Goal: Transaction & Acquisition: Purchase product/service

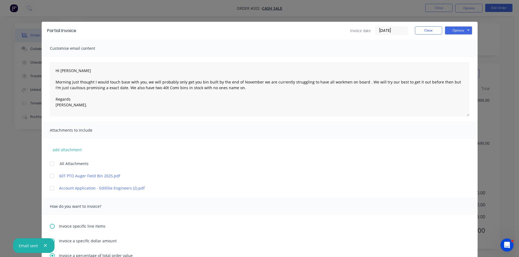
click at [44, 246] on icon "button" at bounding box center [46, 245] width 4 height 5
click at [421, 30] on button "Close" at bounding box center [428, 30] width 27 height 8
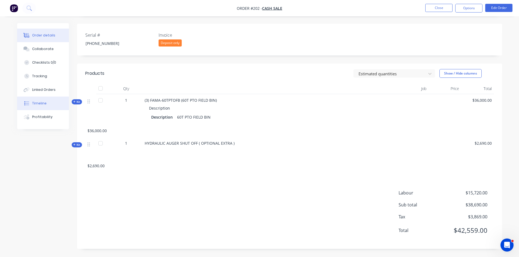
click at [45, 104] on div "Timeline" at bounding box center [39, 103] width 14 height 5
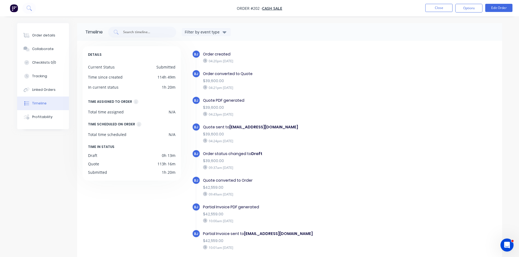
scroll to position [23, 0]
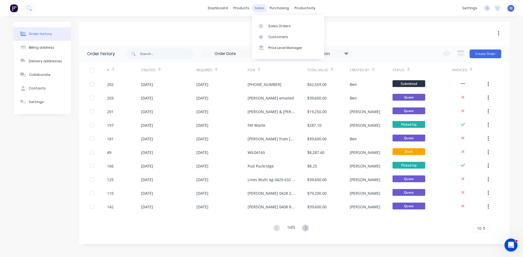
click at [259, 8] on div "sales" at bounding box center [259, 8] width 15 height 8
click at [262, 27] on icon at bounding box center [260, 26] width 5 height 5
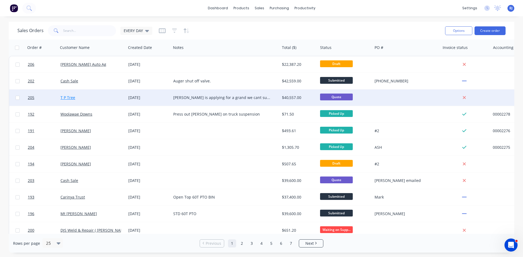
click at [74, 97] on link "T P Tree" at bounding box center [67, 97] width 15 height 5
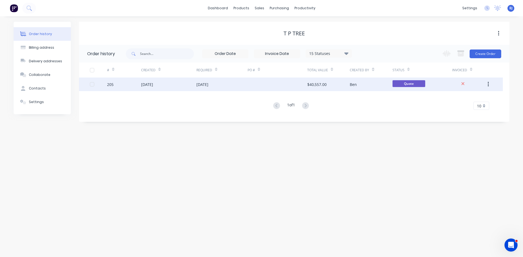
click at [208, 85] on div "[DATE]" at bounding box center [202, 85] width 12 height 6
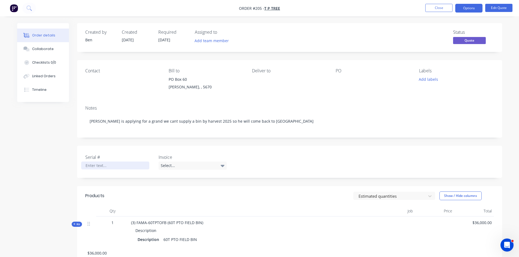
click at [94, 166] on div at bounding box center [115, 166] width 68 height 8
drag, startPoint x: 223, startPoint y: 166, endPoint x: 219, endPoint y: 169, distance: 4.6
click at [223, 167] on icon at bounding box center [223, 166] width 4 height 2
click at [183, 189] on div "Deposit only" at bounding box center [174, 188] width 23 height 7
click at [469, 10] on button "Options" at bounding box center [468, 8] width 27 height 9
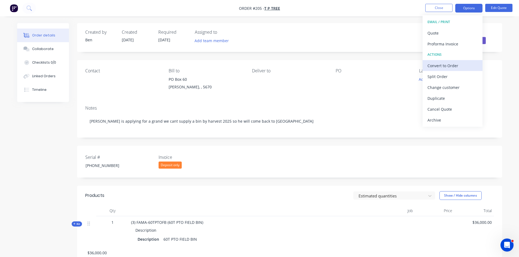
click at [445, 67] on div "Convert to Order" at bounding box center [452, 66] width 50 height 8
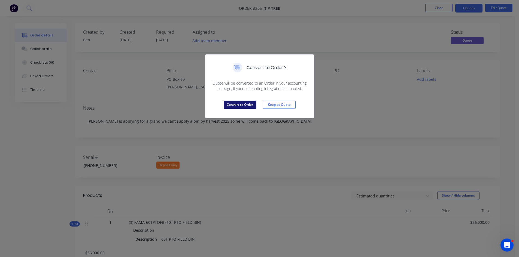
click at [236, 105] on button "Convert to Order" at bounding box center [240, 105] width 33 height 8
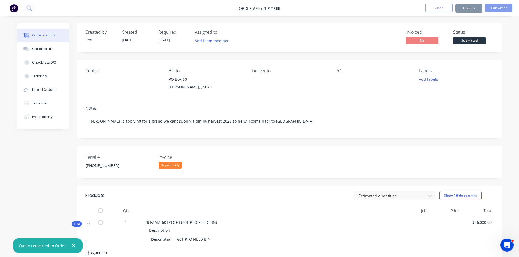
drag, startPoint x: 72, startPoint y: 246, endPoint x: 114, endPoint y: 225, distance: 47.2
click at [72, 246] on icon "button" at bounding box center [74, 245] width 4 height 5
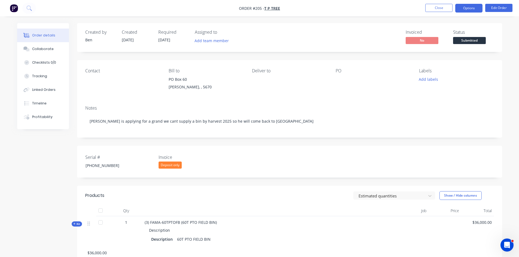
click at [478, 11] on button "Options" at bounding box center [468, 8] width 27 height 9
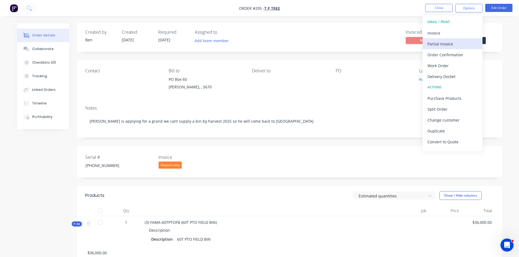
click at [452, 46] on div "Partial Invoice" at bounding box center [452, 44] width 50 height 8
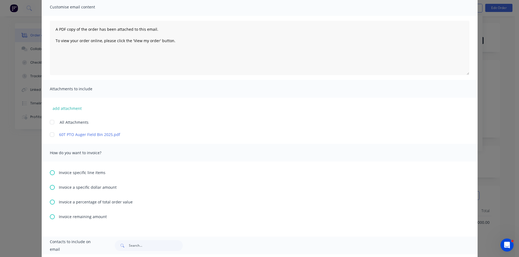
scroll to position [54, 0]
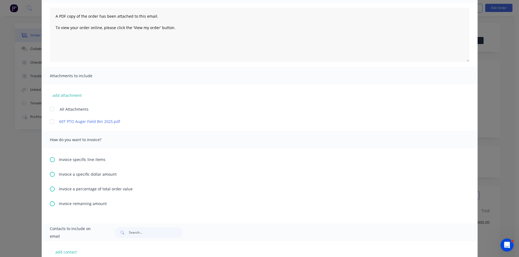
click at [50, 189] on icon at bounding box center [52, 189] width 5 height 5
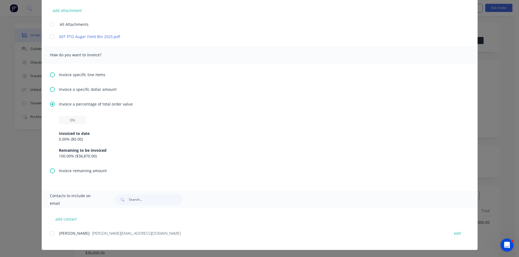
scroll to position [140, 0]
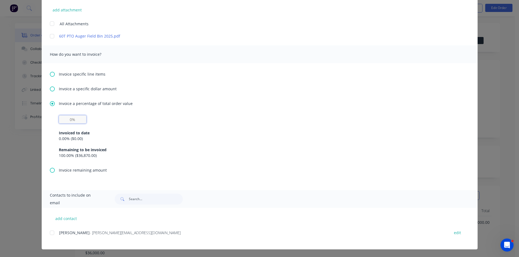
click at [69, 117] on input "text" at bounding box center [73, 119] width 28 height 8
type input "30%"
drag, startPoint x: 49, startPoint y: 233, endPoint x: 82, endPoint y: 218, distance: 35.9
click at [50, 233] on div at bounding box center [52, 233] width 11 height 11
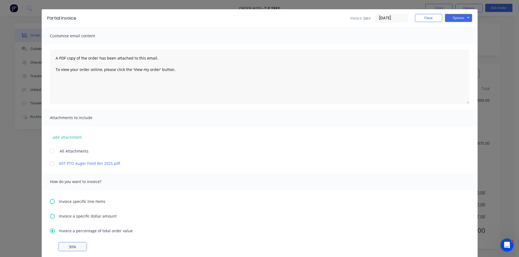
scroll to position [0, 0]
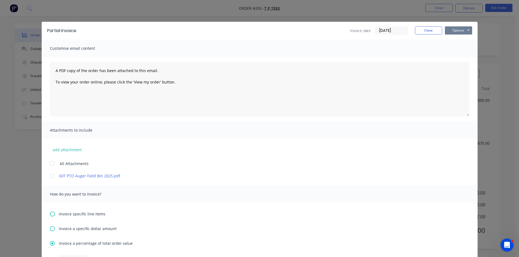
click at [455, 33] on button "Options" at bounding box center [458, 30] width 27 height 8
click at [454, 40] on button "Preview" at bounding box center [462, 40] width 35 height 9
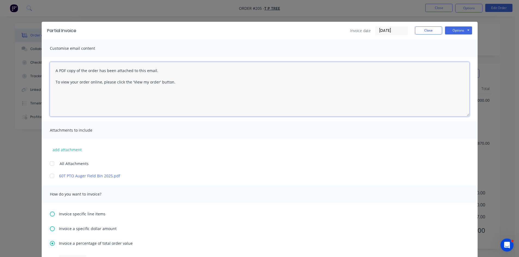
click at [176, 81] on textarea "A PDF copy of the order has been attached to this email. To view your order onl…" at bounding box center [259, 89] width 419 height 54
type textarea "A"
drag, startPoint x: 120, startPoint y: 81, endPoint x: 117, endPoint y: 96, distance: 15.1
click at [120, 82] on textarea "Hi Tyson Morning as per our conversation yesrerday" at bounding box center [259, 89] width 419 height 54
click at [135, 81] on textarea "Hi Tyson Morning as per our conversation yesterday" at bounding box center [259, 89] width 419 height 54
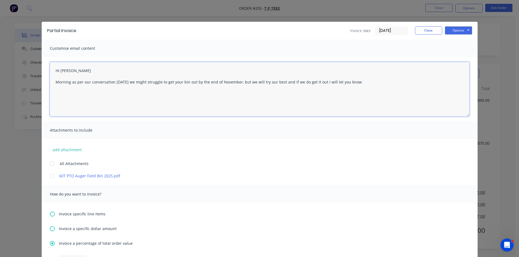
drag, startPoint x: 358, startPoint y: 83, endPoint x: 357, endPoint y: 103, distance: 20.2
click at [358, 83] on textarea "Hi Tyson Morning as per our conversation yesterday we might struggle to get you…" at bounding box center [259, 89] width 419 height 54
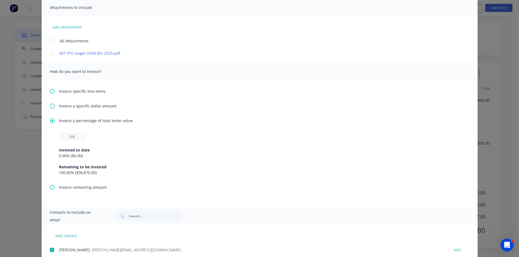
scroll to position [136, 0]
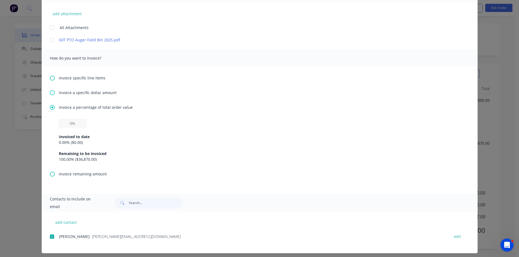
type textarea "Hi Tyson Morning as per our conversation yesterday we might struggle to get you…"
click at [71, 125] on input "text" at bounding box center [73, 123] width 28 height 8
type input "30%"
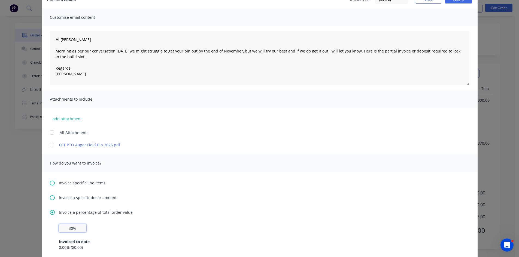
scroll to position [0, 0]
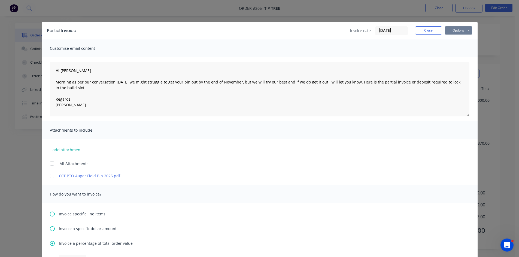
click at [446, 33] on button "Options" at bounding box center [458, 30] width 27 height 8
click at [449, 58] on button "Email" at bounding box center [462, 58] width 35 height 9
click at [420, 31] on button "Close" at bounding box center [428, 30] width 27 height 8
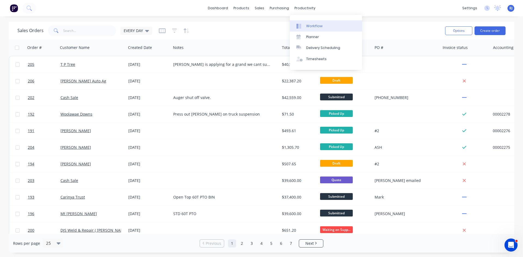
click at [301, 26] on icon at bounding box center [300, 26] width 2 height 4
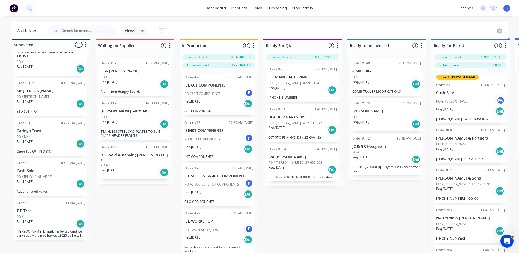
scroll to position [15, 0]
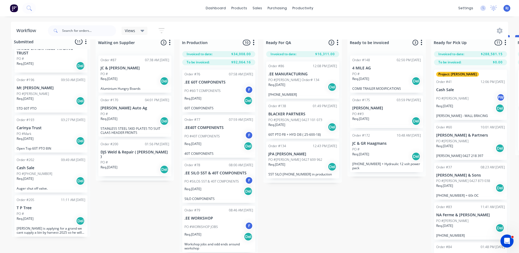
click at [35, 166] on p "Cash Sale" at bounding box center [51, 168] width 69 height 5
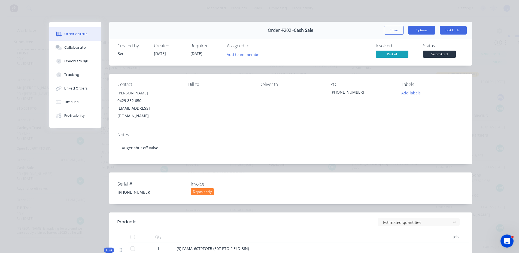
click at [419, 31] on button "Options" at bounding box center [421, 30] width 27 height 9
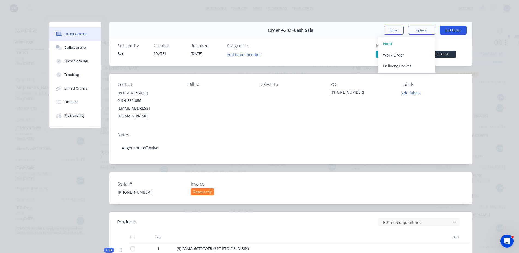
click at [448, 31] on button "Edit Order" at bounding box center [452, 30] width 27 height 9
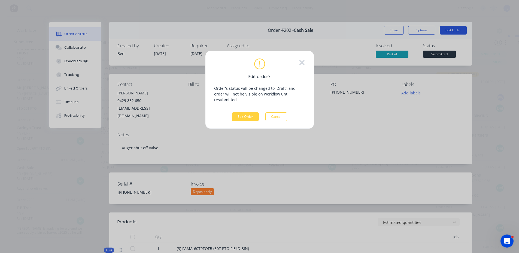
scroll to position [11, 0]
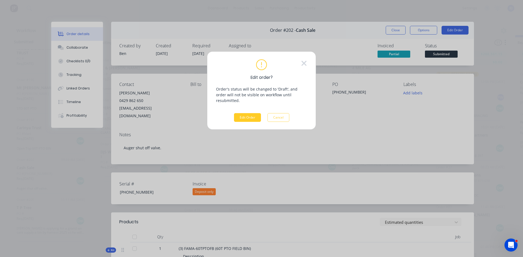
click at [248, 113] on button "Edit Order" at bounding box center [247, 117] width 27 height 9
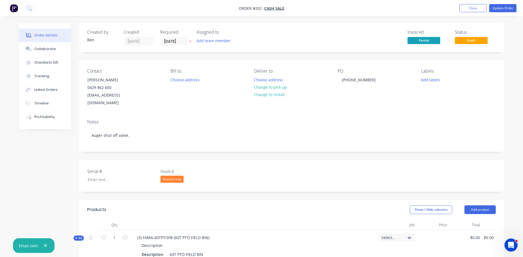
type input "$36,000.00"
type input "$2,690.00"
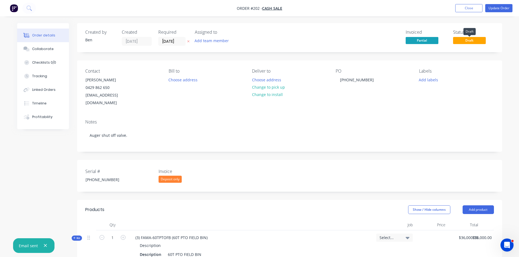
click at [476, 43] on span "Draft" at bounding box center [469, 40] width 33 height 7
click at [492, 10] on button "Update Order" at bounding box center [498, 8] width 27 height 8
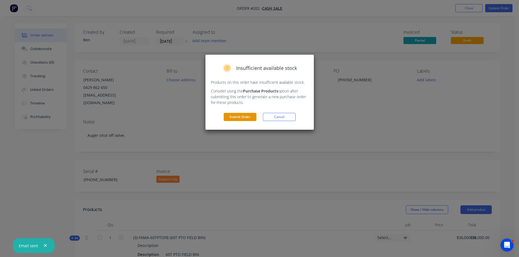
click at [245, 118] on button "Submit Order" at bounding box center [240, 117] width 33 height 8
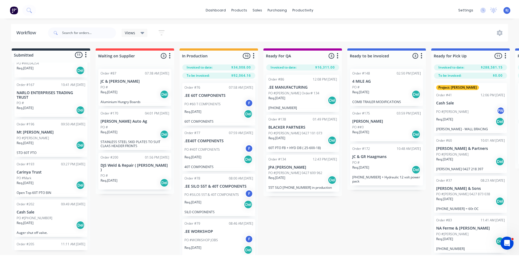
scroll to position [274, 0]
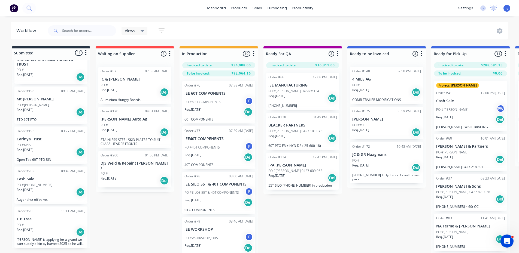
click at [34, 184] on p "PO #[PHONE_NUMBER]" at bounding box center [35, 185] width 36 height 5
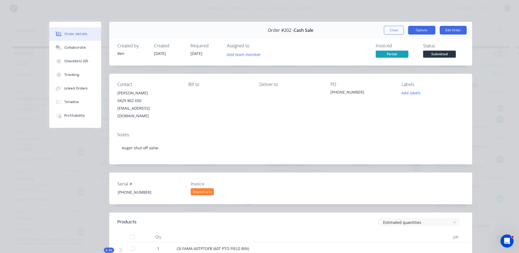
click at [423, 32] on button "Options" at bounding box center [421, 30] width 27 height 9
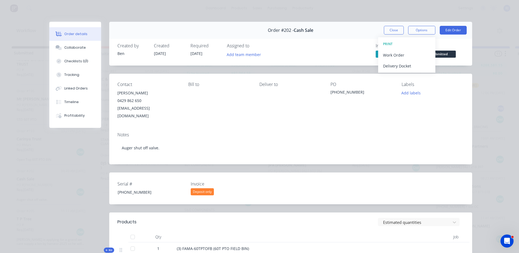
click at [427, 112] on div "Labels Add labels" at bounding box center [432, 101] width 62 height 38
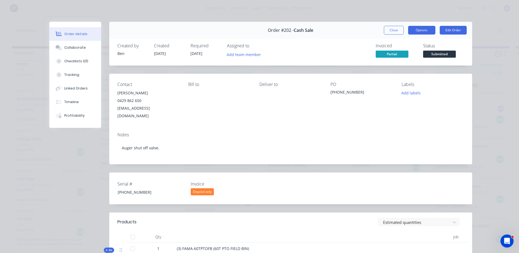
click at [429, 34] on button "Options" at bounding box center [421, 30] width 27 height 9
click at [450, 31] on button "Edit Order" at bounding box center [452, 30] width 27 height 9
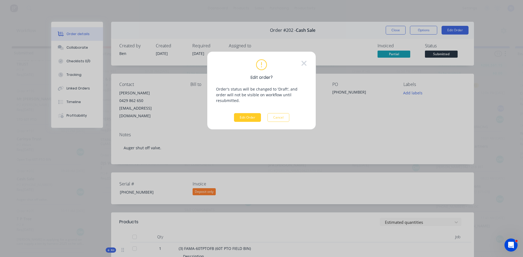
click at [247, 113] on button "Edit Order" at bounding box center [247, 117] width 27 height 9
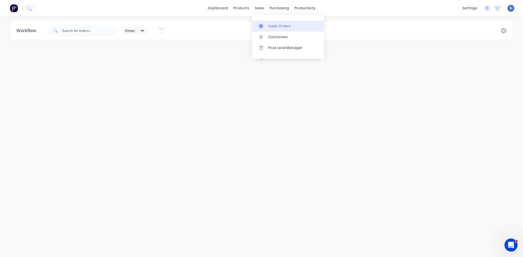
drag, startPoint x: 259, startPoint y: 10, endPoint x: 260, endPoint y: 21, distance: 11.7
click at [259, 10] on div "sales" at bounding box center [259, 8] width 15 height 8
click at [262, 26] on icon at bounding box center [260, 26] width 5 height 5
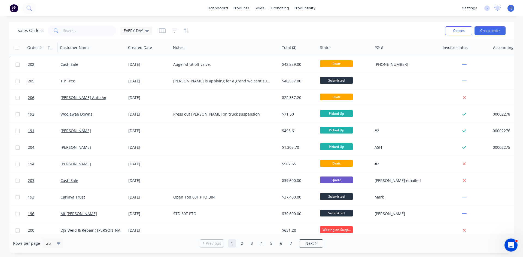
click at [44, 49] on div "Order #" at bounding box center [40, 47] width 27 height 11
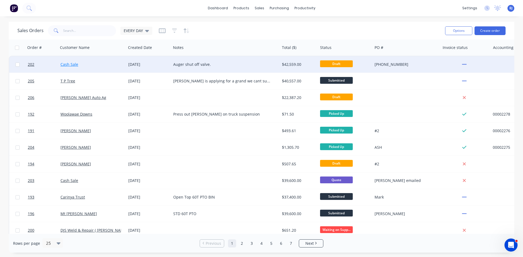
click at [65, 65] on link "Cash Sale" at bounding box center [69, 64] width 18 height 5
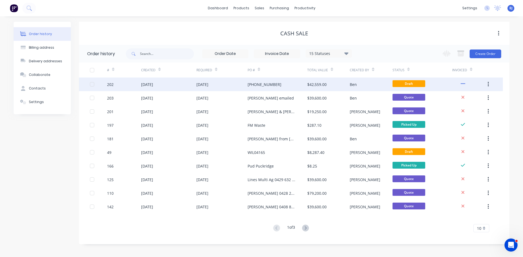
click at [208, 86] on div "[DATE]" at bounding box center [202, 85] width 12 height 6
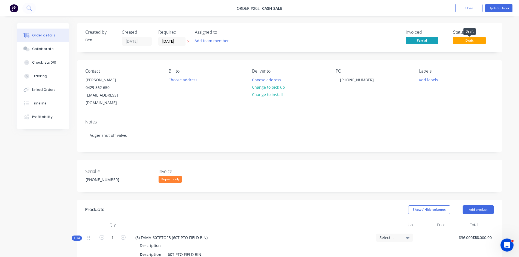
click at [463, 41] on span "Draft" at bounding box center [469, 40] width 33 height 7
click at [492, 8] on button "Update Order" at bounding box center [498, 8] width 27 height 8
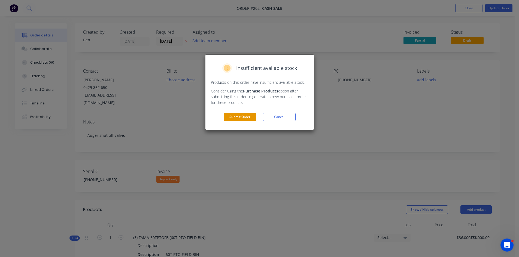
click at [250, 116] on button "Submit Order" at bounding box center [240, 117] width 33 height 8
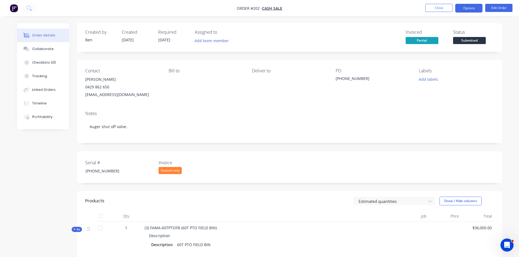
click at [468, 9] on button "Options" at bounding box center [468, 8] width 27 height 9
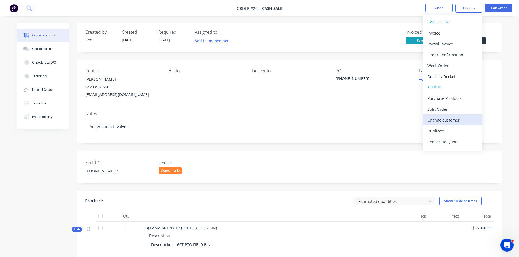
click at [451, 120] on div "Change customer" at bounding box center [452, 120] width 50 height 8
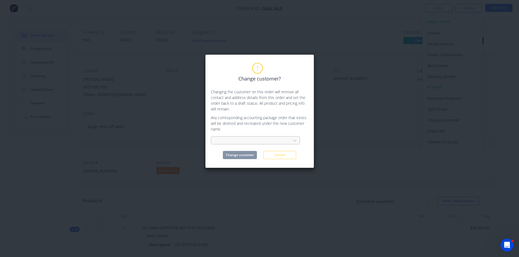
click at [218, 140] on div at bounding box center [251, 141] width 73 height 7
type input "calca"
click at [233, 152] on div "CALCA PASTORAL COMPANY PVT LTD" at bounding box center [255, 153] width 89 height 10
click at [235, 156] on button "Change customer" at bounding box center [240, 155] width 34 height 8
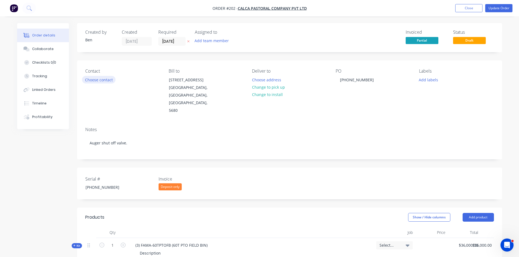
click at [108, 81] on button "Choose contact" at bounding box center [98, 79] width 33 height 7
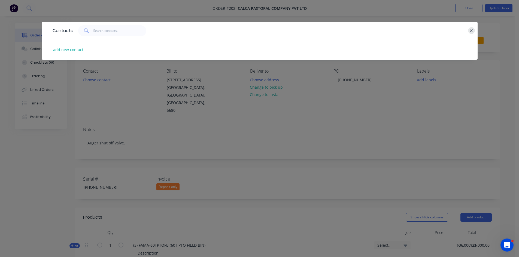
click at [469, 31] on button "button" at bounding box center [471, 30] width 7 height 7
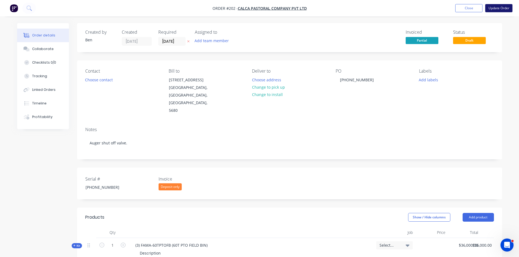
click at [499, 8] on button "Update Order" at bounding box center [498, 8] width 27 height 8
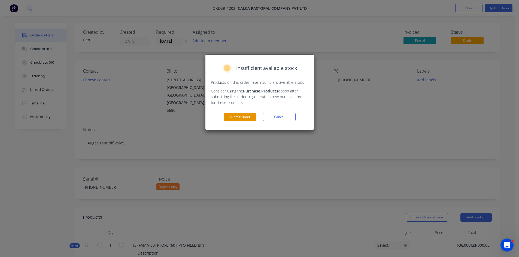
click at [235, 117] on button "Submit Order" at bounding box center [240, 117] width 33 height 8
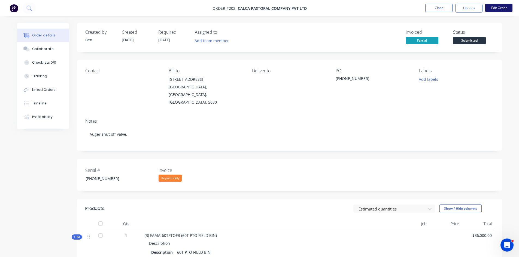
click at [493, 8] on button "Edit Order" at bounding box center [498, 8] width 27 height 8
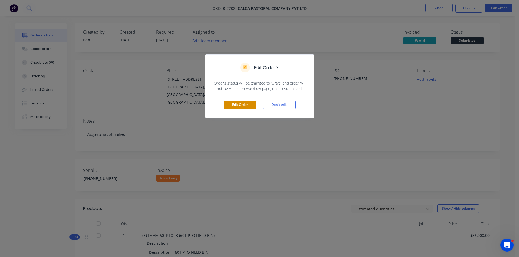
click at [235, 105] on button "Edit Order" at bounding box center [240, 105] width 33 height 8
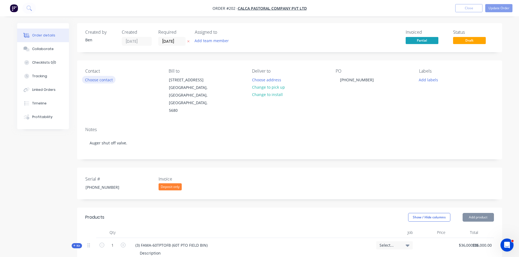
click at [100, 81] on button "Choose contact" at bounding box center [98, 79] width 33 height 7
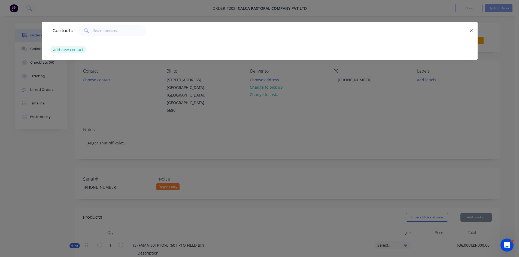
click at [69, 50] on button "add new contact" at bounding box center [68, 49] width 36 height 7
select select "AU"
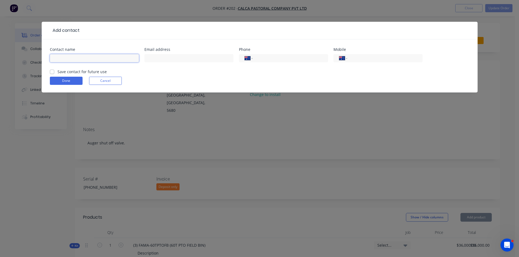
click at [62, 57] on input "text" at bounding box center [94, 58] width 89 height 8
type input "Shane Kelsh"
click at [162, 58] on input "text" at bounding box center [188, 58] width 89 height 8
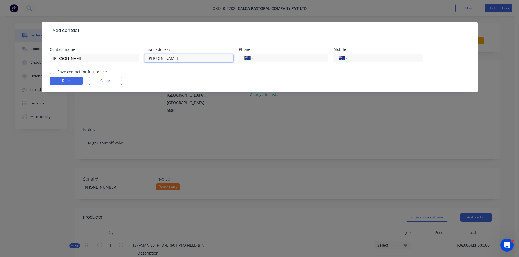
type input "shaneinstreaky@gmail.com"
click at [365, 57] on input "tel" at bounding box center [383, 58] width 65 height 6
click at [363, 59] on input "tel" at bounding box center [383, 58] width 65 height 6
type input "0429 862 650"
click at [57, 72] on label "Save contact for future use" at bounding box center [81, 72] width 49 height 6
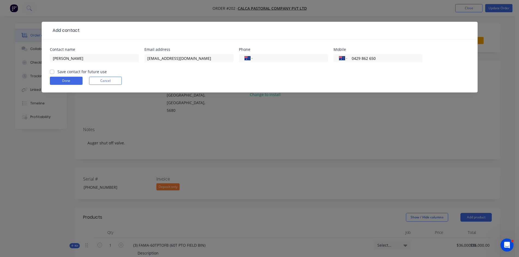
click at [53, 72] on input "Save contact for future use" at bounding box center [52, 71] width 4 height 5
checkbox input "true"
click at [56, 80] on button "Done" at bounding box center [66, 81] width 33 height 8
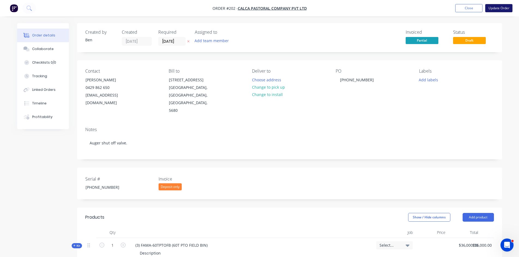
click at [493, 8] on button "Update Order" at bounding box center [498, 8] width 27 height 8
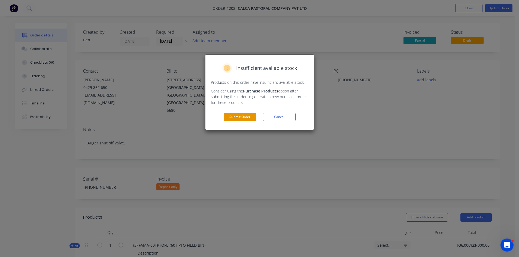
click at [237, 114] on button "Submit Order" at bounding box center [240, 117] width 33 height 8
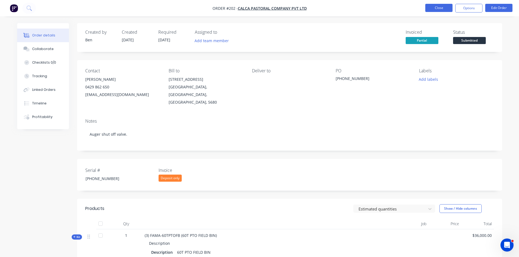
click at [435, 9] on button "Close" at bounding box center [438, 8] width 27 height 8
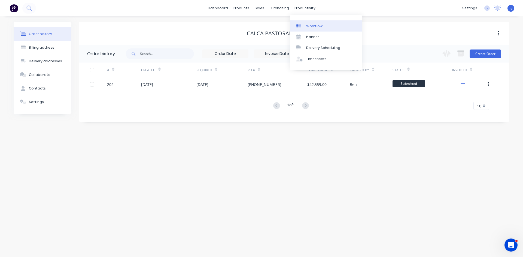
click at [305, 26] on link "Workflow" at bounding box center [326, 25] width 72 height 11
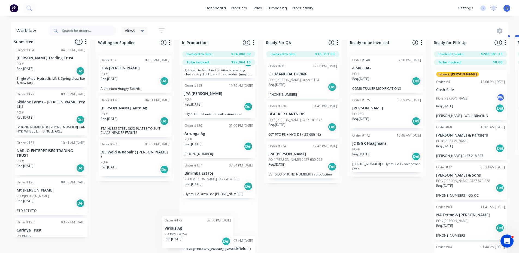
scroll to position [281, 0]
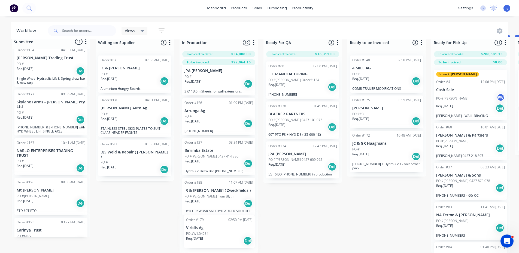
drag, startPoint x: 38, startPoint y: 167, endPoint x: 209, endPoint y: 234, distance: 183.6
click at [209, 234] on div "Submitted 11 Status colour #273444 hex #273444 Save Cancel Summaries Total orde…" at bounding box center [410, 144] width 829 height 218
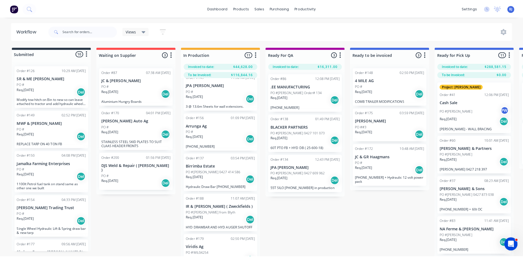
scroll to position [27, 0]
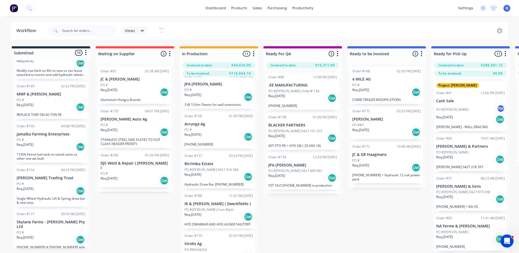
click at [56, 144] on div "Req. 09/09/25 Del" at bounding box center [51, 146] width 69 height 9
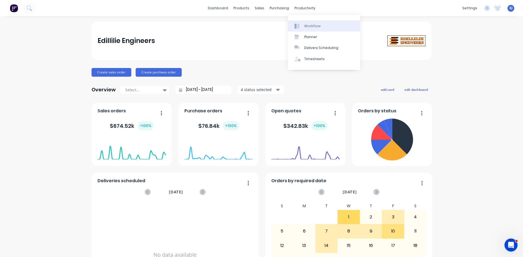
click at [308, 26] on div "Workflow" at bounding box center [312, 26] width 16 height 5
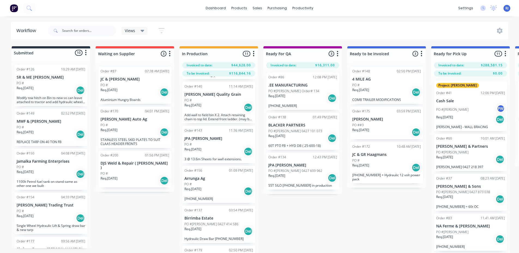
click at [287, 100] on div "Req. [DATE] Del" at bounding box center [302, 98] width 69 height 9
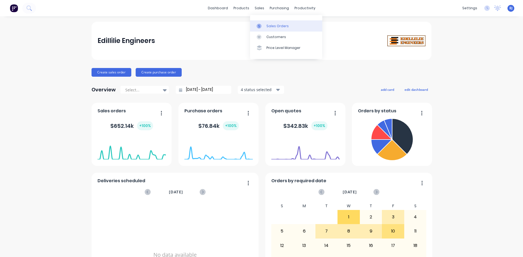
click at [260, 26] on icon at bounding box center [258, 26] width 5 height 5
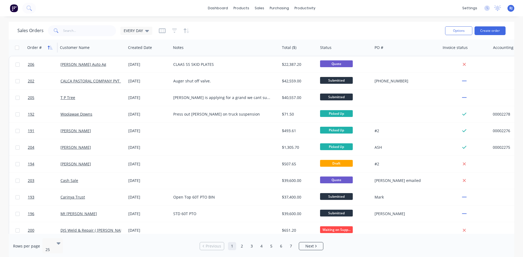
click at [48, 48] on icon "button" at bounding box center [49, 48] width 2 height 4
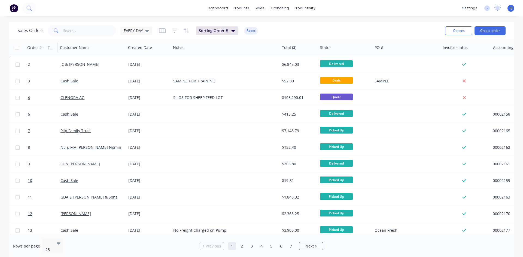
click at [48, 48] on icon "button" at bounding box center [49, 48] width 2 height 4
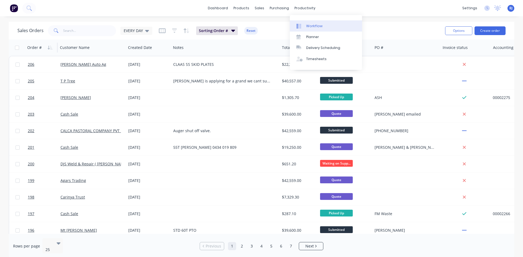
click at [301, 25] on div at bounding box center [300, 26] width 8 height 5
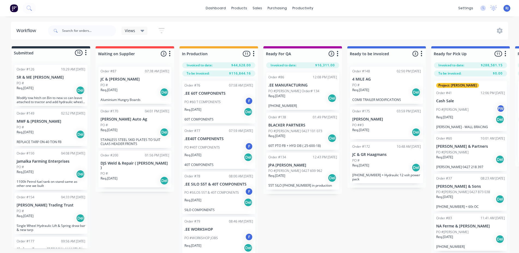
click at [367, 160] on div "PO #" at bounding box center [386, 160] width 69 height 5
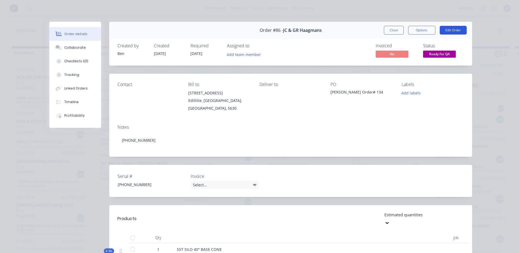
click at [445, 30] on button "Edit Order" at bounding box center [452, 30] width 27 height 9
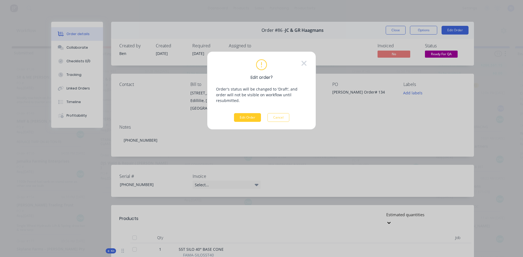
click at [240, 113] on button "Edit Order" at bounding box center [247, 117] width 27 height 9
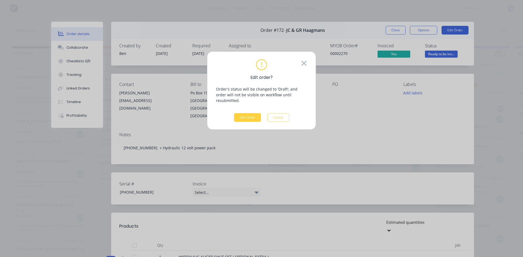
click at [306, 64] on icon at bounding box center [304, 63] width 6 height 8
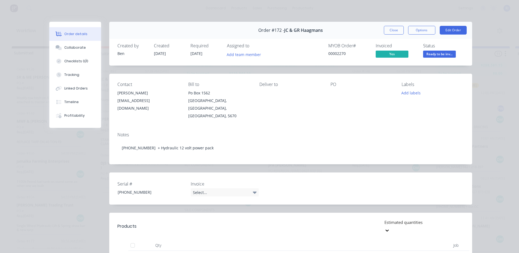
click at [325, 93] on div "Contact [PERSON_NAME] [EMAIL_ADDRESS][DOMAIN_NAME] Bill to [GEOGRAPHIC_DATA][PE…" at bounding box center [290, 101] width 363 height 54
click at [330, 90] on div at bounding box center [361, 93] width 62 height 8
click at [448, 28] on button "Edit Order" at bounding box center [452, 30] width 27 height 9
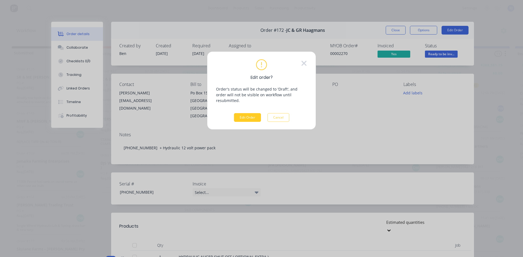
click at [245, 113] on button "Edit Order" at bounding box center [247, 117] width 27 height 9
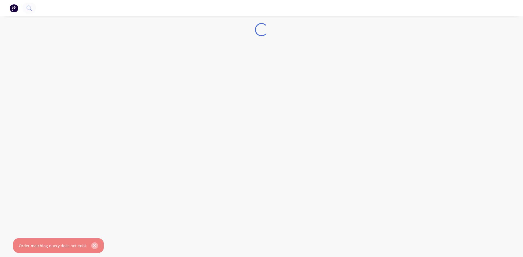
click at [93, 246] on icon "button" at bounding box center [94, 246] width 3 height 3
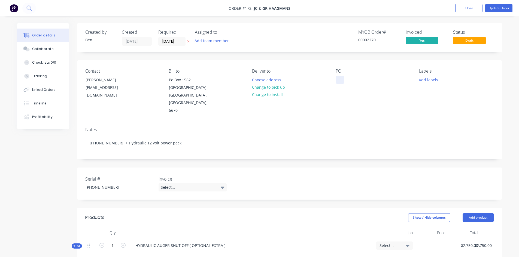
click at [336, 79] on div at bounding box center [339, 80] width 9 height 8
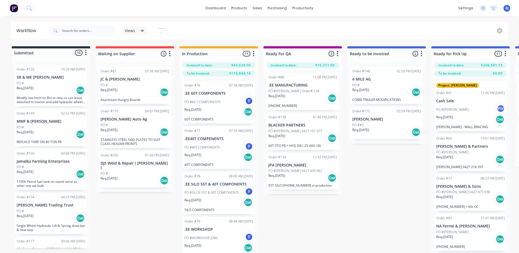
click at [282, 179] on div "Req. [DATE] Del" at bounding box center [302, 177] width 69 height 9
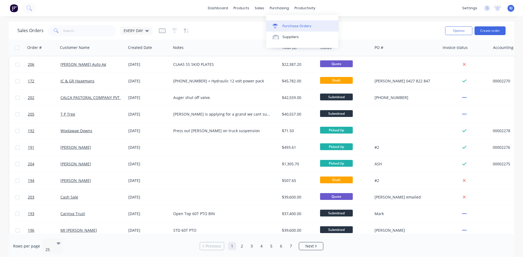
click at [281, 26] on link "Purchase Orders" at bounding box center [302, 25] width 72 height 11
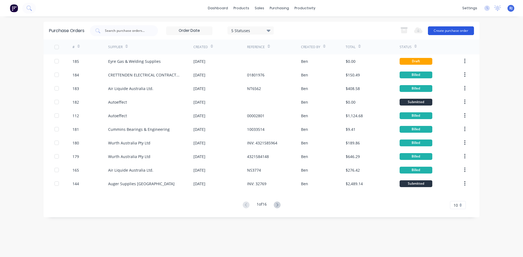
click at [437, 28] on button "Create purchase order" at bounding box center [451, 30] width 46 height 9
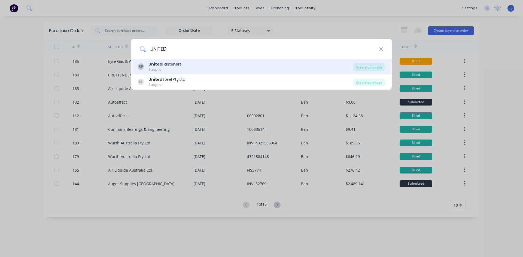
type input "UNITED"
click at [160, 65] on b "United" at bounding box center [155, 64] width 14 height 5
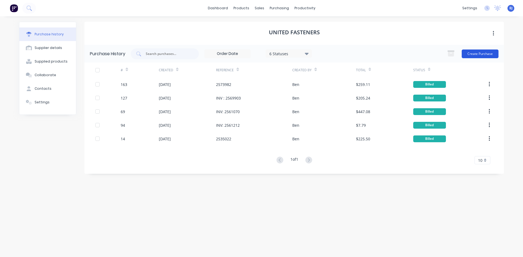
click at [475, 54] on button "Create Purchase" at bounding box center [480, 54] width 37 height 9
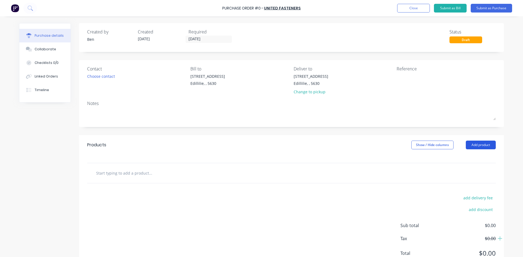
click at [473, 143] on button "Add product" at bounding box center [481, 145] width 30 height 9
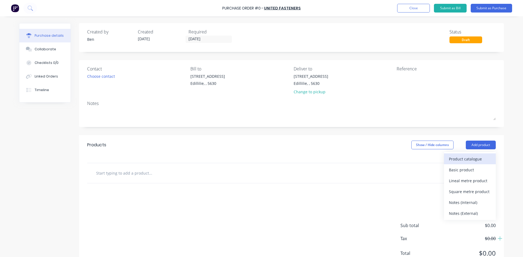
click at [452, 157] on div "Product catalogue" at bounding box center [470, 159] width 42 height 8
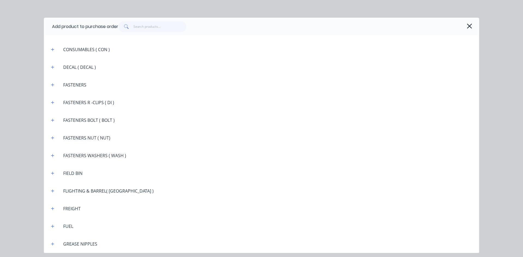
scroll to position [463, 0]
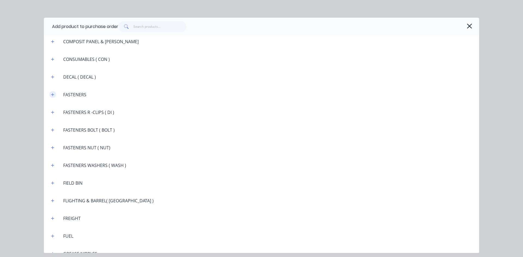
click at [53, 97] on button "button" at bounding box center [52, 94] width 7 height 7
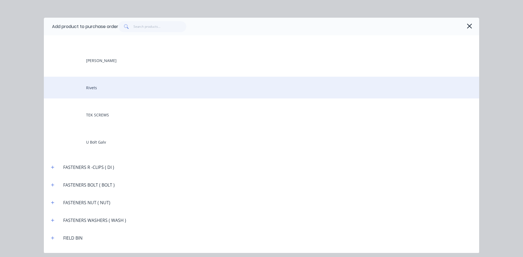
scroll to position [626, 0]
click at [97, 90] on div "Rivets" at bounding box center [261, 87] width 435 height 22
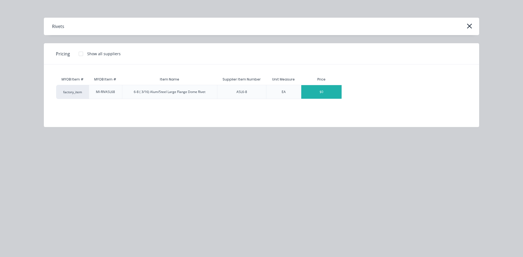
click at [317, 92] on div "$0" at bounding box center [321, 92] width 40 height 14
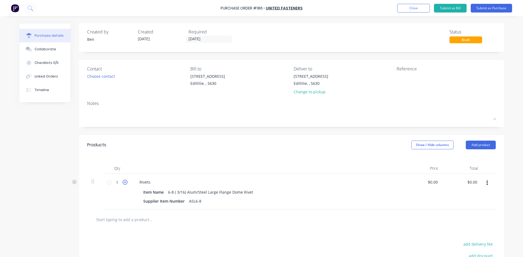
click at [123, 182] on icon at bounding box center [125, 182] width 5 height 5
click at [117, 182] on input "2" at bounding box center [117, 182] width 11 height 8
type input "5"
type input "500"
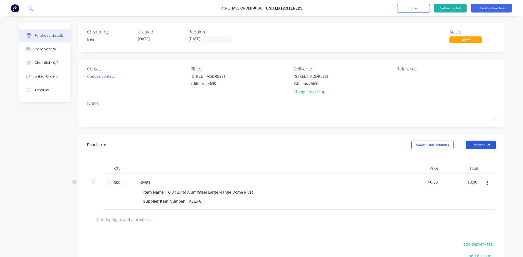
click at [468, 146] on button "Add product" at bounding box center [481, 145] width 30 height 9
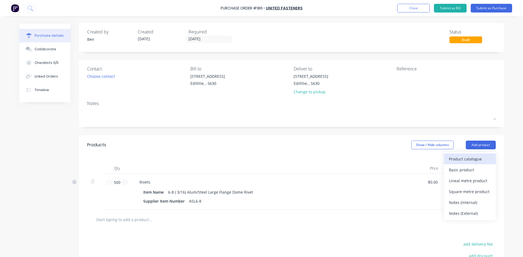
click at [465, 159] on div "Product catalogue" at bounding box center [470, 159] width 42 height 8
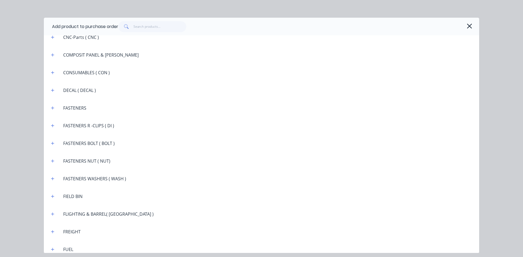
scroll to position [463, 0]
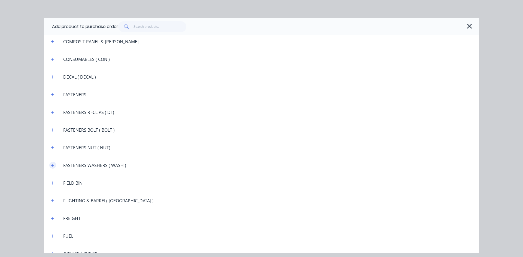
click at [53, 164] on icon "button" at bounding box center [52, 166] width 3 height 4
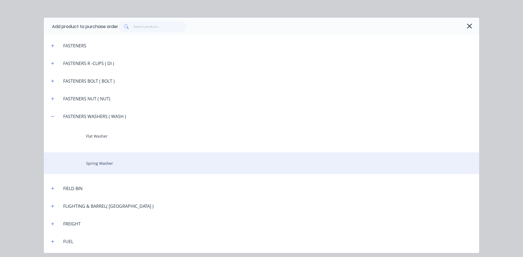
scroll to position [517, 0]
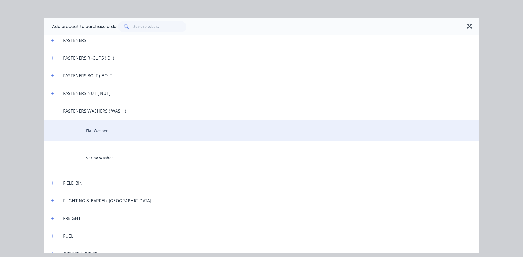
click at [91, 133] on div "Flat Washer" at bounding box center [261, 131] width 435 height 22
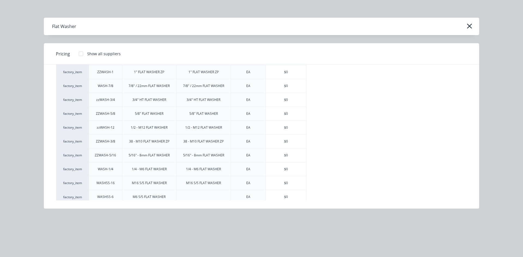
scroll to position [37, 0]
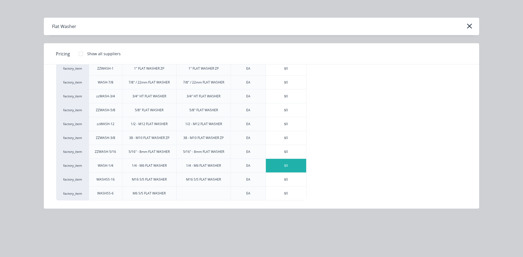
click at [277, 166] on div "$0" at bounding box center [286, 166] width 40 height 14
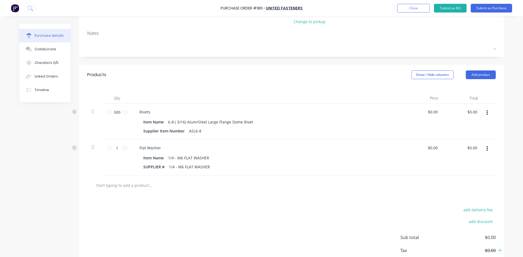
scroll to position [82, 0]
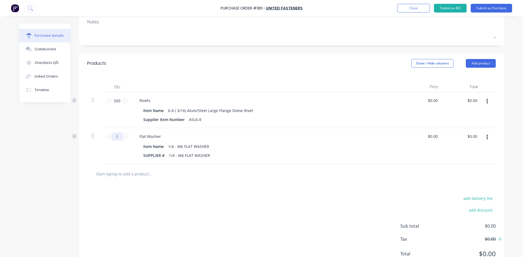
drag, startPoint x: 117, startPoint y: 138, endPoint x: 110, endPoint y: 142, distance: 8.2
click at [112, 140] on input "1" at bounding box center [117, 137] width 11 height 8
type input "400"
click at [233, 139] on div "Flat Washer" at bounding box center [267, 137] width 264 height 8
drag, startPoint x: 479, startPoint y: 63, endPoint x: 472, endPoint y: 66, distance: 7.4
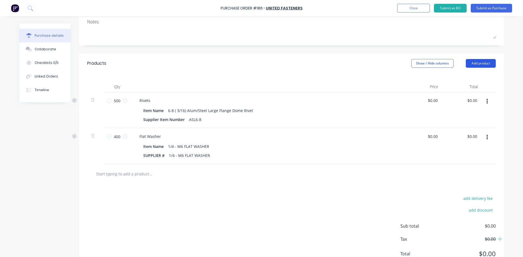
click at [479, 63] on button "Add product" at bounding box center [481, 63] width 30 height 9
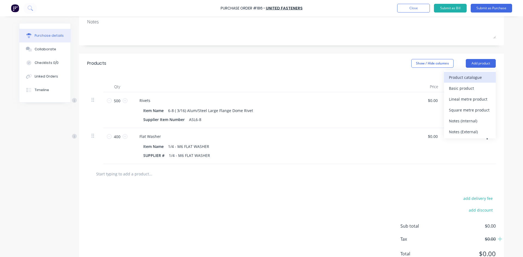
click at [455, 76] on div "Product catalogue" at bounding box center [470, 78] width 42 height 8
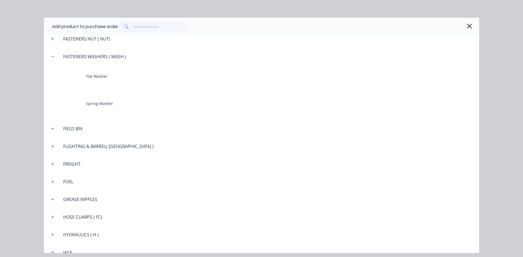
scroll to position [545, 0]
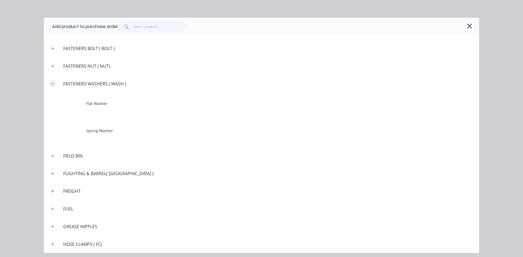
click at [52, 86] on button "button" at bounding box center [52, 83] width 7 height 7
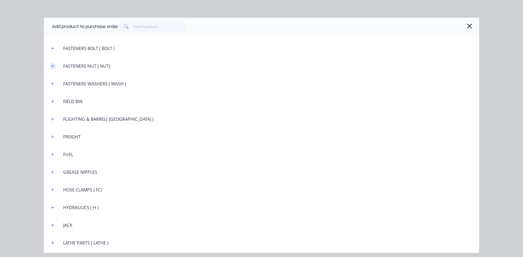
click at [55, 68] on button "button" at bounding box center [52, 66] width 7 height 7
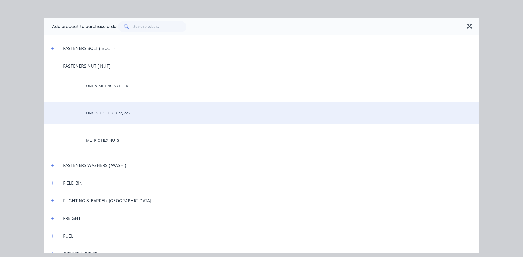
click at [94, 113] on div "UNC NUTS HEX & Nylock" at bounding box center [261, 113] width 435 height 22
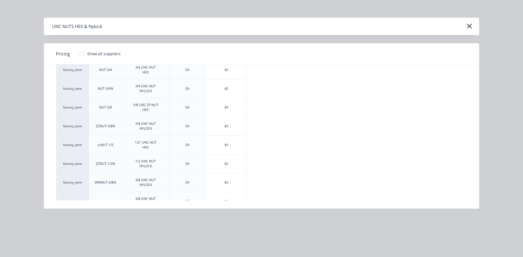
scroll to position [82, 0]
click at [222, 162] on div "$0" at bounding box center [226, 163] width 40 height 19
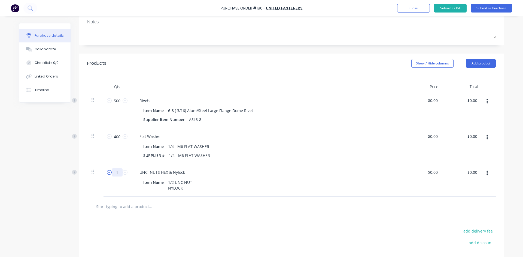
drag, startPoint x: 116, startPoint y: 172, endPoint x: 105, endPoint y: 174, distance: 11.0
click at [108, 174] on div "1 1" at bounding box center [117, 173] width 19 height 8
type input "200"
click at [482, 63] on button "Add product" at bounding box center [481, 63] width 30 height 9
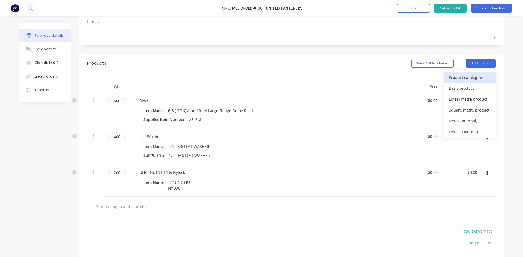
click at [465, 76] on div "Product catalogue" at bounding box center [470, 78] width 42 height 8
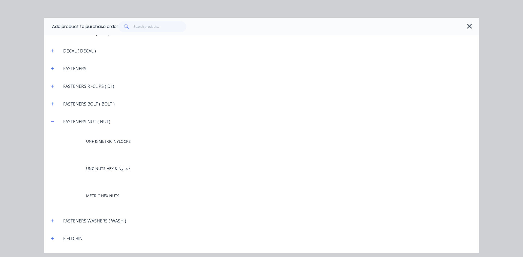
scroll to position [490, 0]
click at [51, 120] on icon "button" at bounding box center [52, 121] width 3 height 4
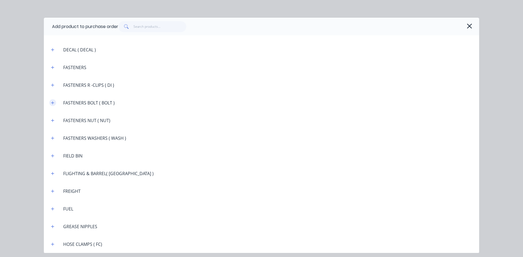
click at [53, 103] on icon "button" at bounding box center [52, 103] width 3 height 4
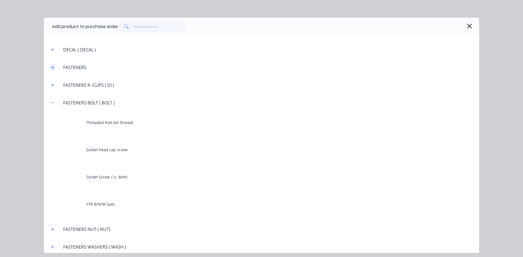
click at [53, 68] on icon "button" at bounding box center [52, 67] width 3 height 3
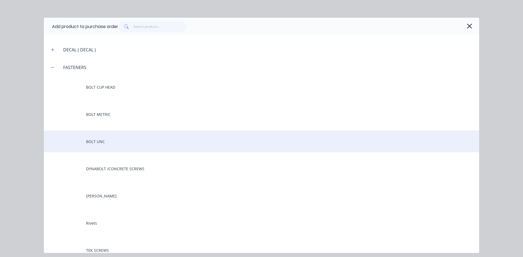
click at [100, 143] on div "BOLT UNC" at bounding box center [261, 142] width 435 height 22
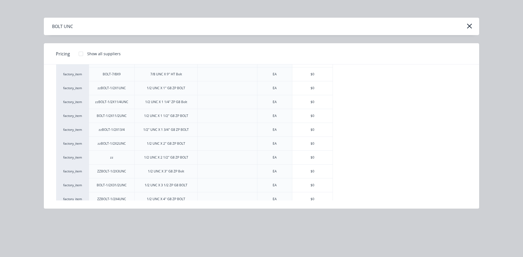
scroll to position [300, 0]
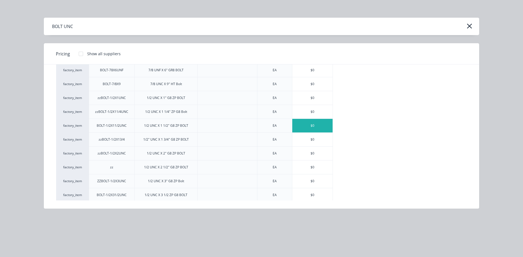
click at [305, 126] on div "$0" at bounding box center [312, 126] width 40 height 14
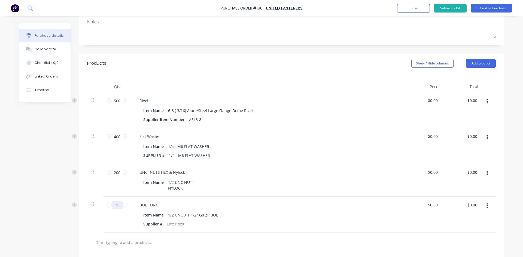
drag, startPoint x: 116, startPoint y: 204, endPoint x: 111, endPoint y: 208, distance: 6.0
click at [112, 208] on input "1" at bounding box center [117, 205] width 11 height 8
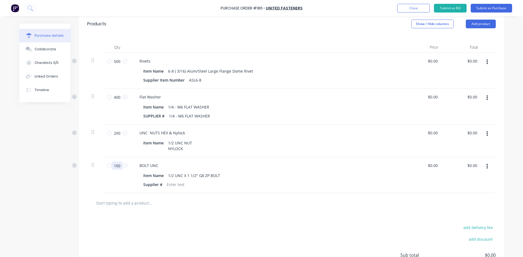
scroll to position [109, 0]
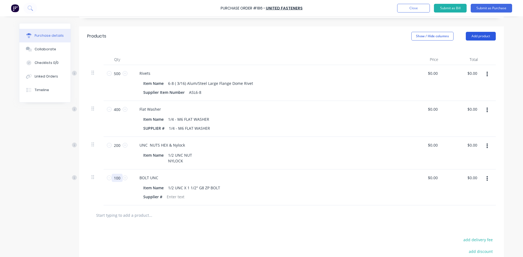
type input "100"
click at [471, 35] on button "Add product" at bounding box center [481, 36] width 30 height 9
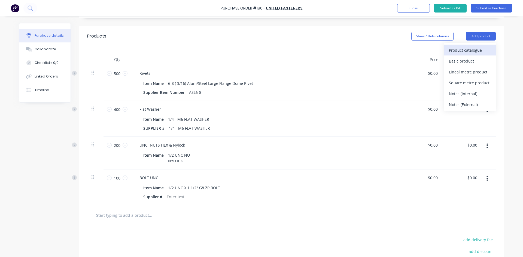
click at [451, 49] on div "Product catalogue" at bounding box center [470, 50] width 42 height 8
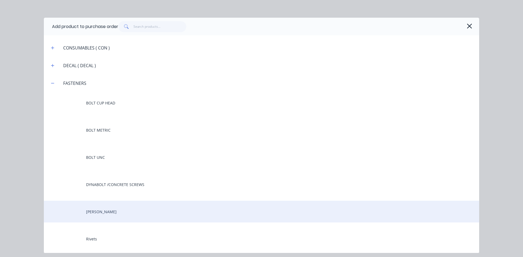
scroll to position [490, 0]
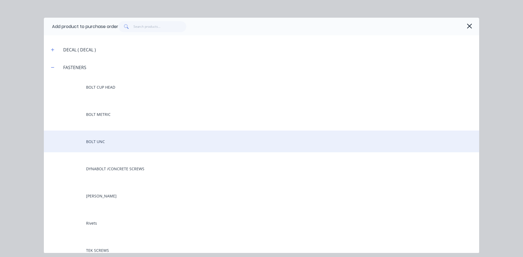
click at [102, 143] on div "BOLT UNC" at bounding box center [261, 142] width 435 height 22
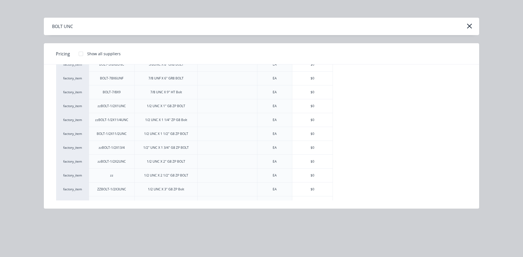
scroll to position [300, 0]
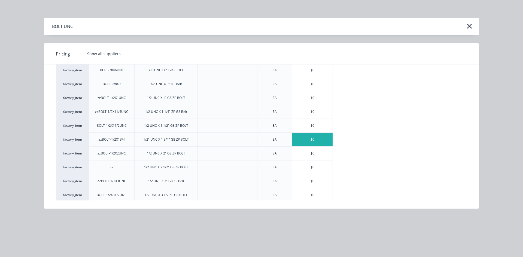
click at [314, 139] on div "$0" at bounding box center [312, 140] width 40 height 14
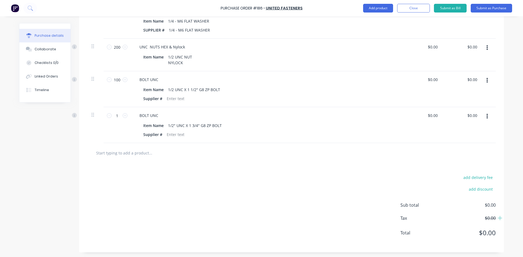
scroll to position [208, 0]
drag, startPoint x: 118, startPoint y: 115, endPoint x: 104, endPoint y: 122, distance: 15.5
click at [107, 120] on div "1 1" at bounding box center [116, 124] width 27 height 36
type input "100"
click at [222, 140] on div "BOLT UNC Item Name 1/2" UNC X 1 3/4" G8 ZP BOLT Supplier #" at bounding box center [267, 124] width 272 height 36
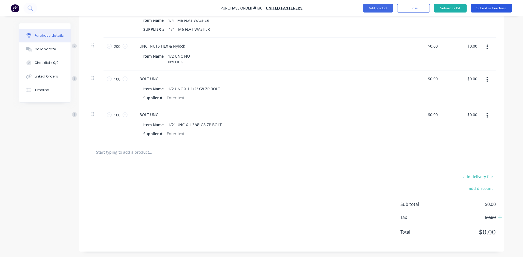
click at [485, 8] on button "Submit as Purchase" at bounding box center [491, 8] width 41 height 9
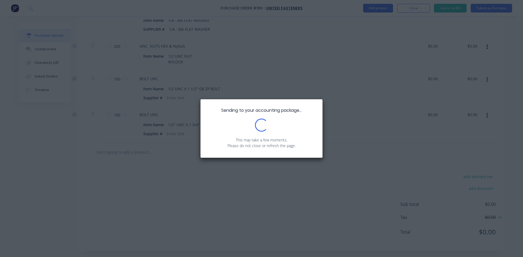
scroll to position [0, 0]
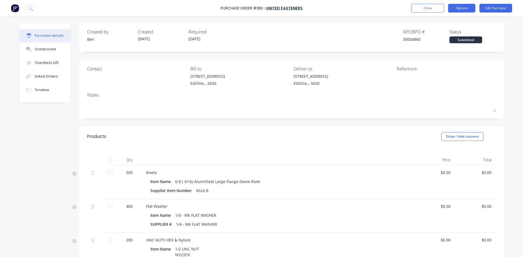
click at [468, 12] on button "Options" at bounding box center [461, 8] width 27 height 9
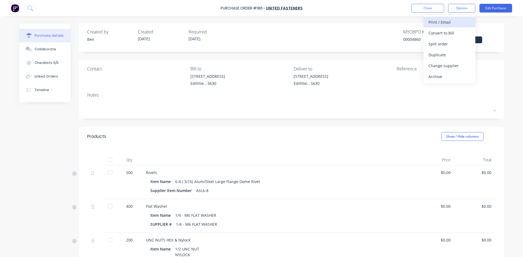
click at [452, 23] on div "Print / Email" at bounding box center [449, 22] width 42 height 8
click at [448, 43] on div "Without pricing" at bounding box center [449, 44] width 42 height 8
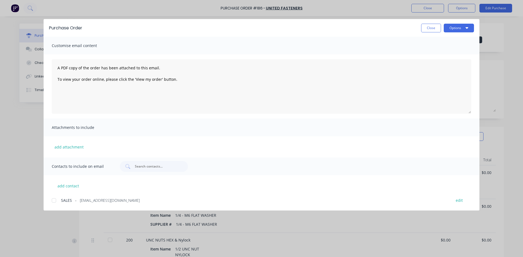
click at [54, 201] on div at bounding box center [53, 200] width 11 height 11
click at [452, 29] on button "Options" at bounding box center [459, 28] width 30 height 9
click at [431, 64] on div "Email" at bounding box center [448, 64] width 42 height 8
click at [430, 27] on button "Close" at bounding box center [431, 28] width 20 height 9
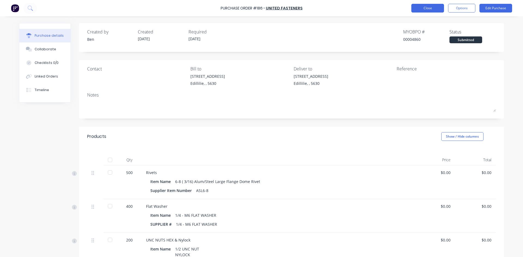
click at [434, 10] on button "Close" at bounding box center [427, 8] width 33 height 9
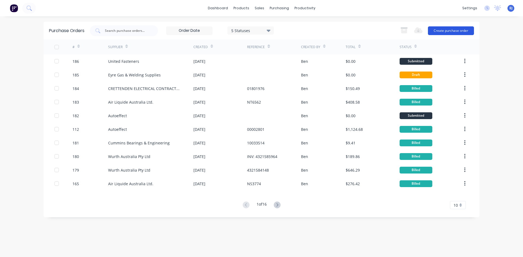
click at [459, 31] on button "Create purchase order" at bounding box center [451, 30] width 46 height 9
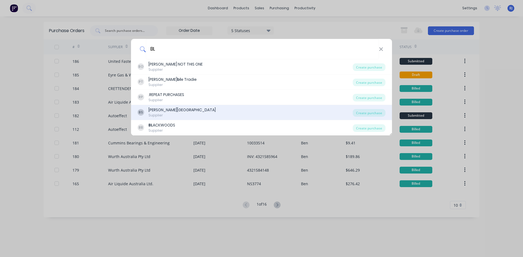
type input "BL"
click at [164, 113] on div "Supplier" at bounding box center [181, 115] width 67 height 5
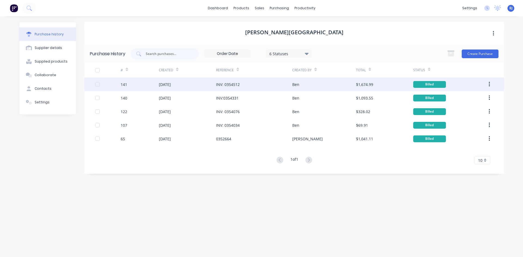
click at [238, 84] on div "INV: 0354512" at bounding box center [228, 85] width 24 height 6
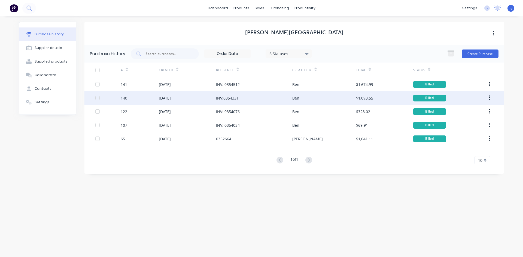
click at [217, 99] on div "INV:0354331" at bounding box center [227, 98] width 23 height 6
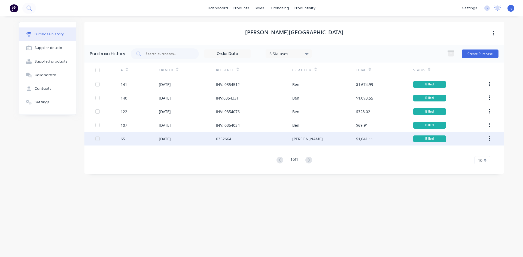
click at [297, 139] on div "[PERSON_NAME]" at bounding box center [307, 139] width 30 height 6
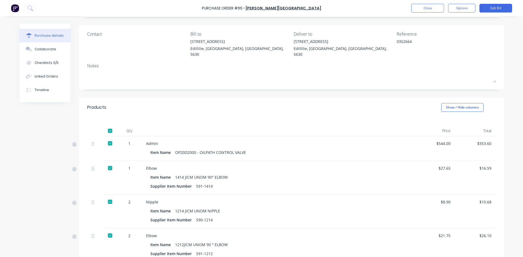
scroll to position [27, 0]
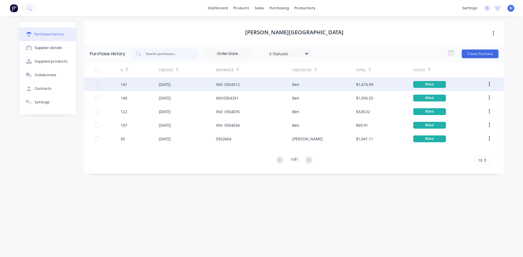
click at [297, 84] on div "Ben" at bounding box center [295, 85] width 7 height 6
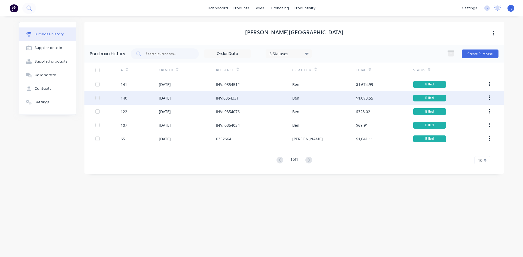
click at [220, 97] on div "INV:0354331" at bounding box center [227, 98] width 23 height 6
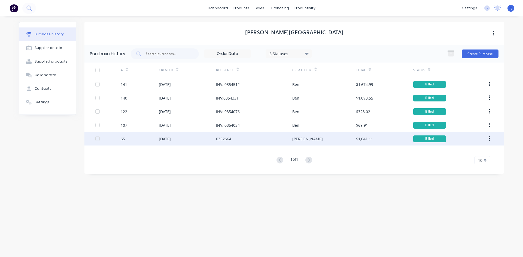
click at [228, 139] on div "0352664" at bounding box center [223, 139] width 15 height 6
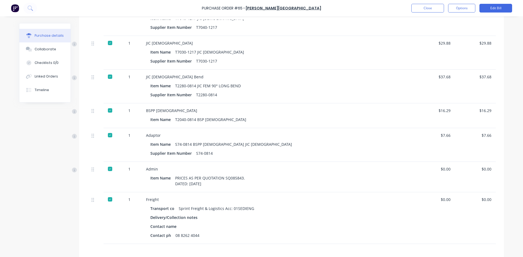
scroll to position [590, 0]
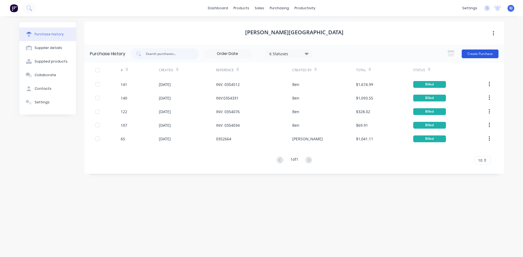
click at [488, 55] on button "Create Purchase" at bounding box center [480, 54] width 37 height 9
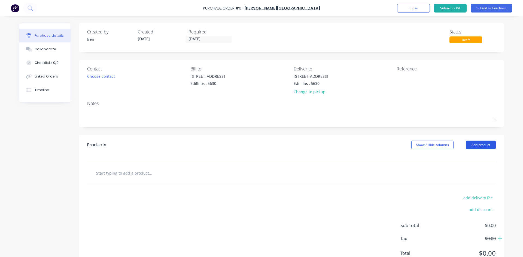
click at [479, 145] on button "Add product" at bounding box center [481, 145] width 30 height 9
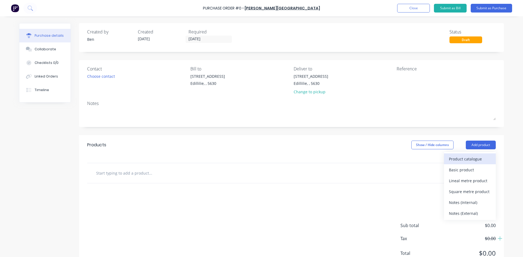
click at [460, 159] on div "Product catalogue" at bounding box center [470, 159] width 42 height 8
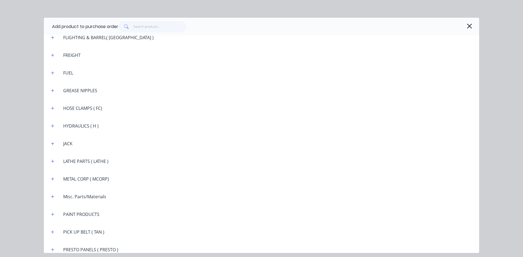
scroll to position [599, 0]
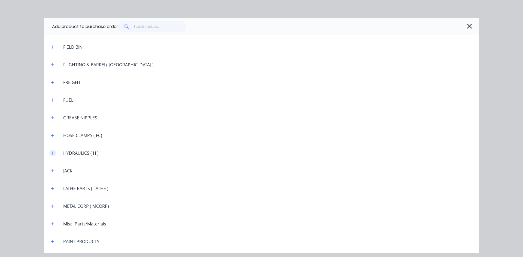
click at [52, 153] on icon "button" at bounding box center [52, 153] width 3 height 3
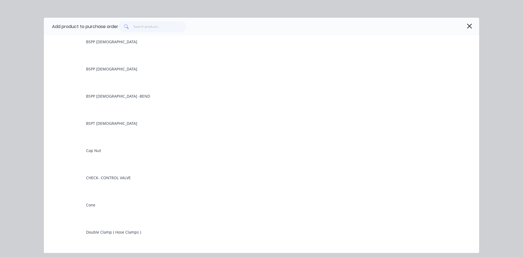
scroll to position [817, 0]
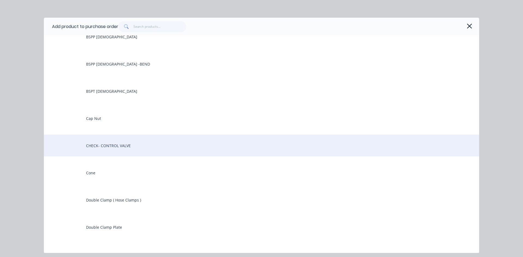
click at [109, 148] on div "CHECK- CONTROL VALVE" at bounding box center [261, 146] width 435 height 22
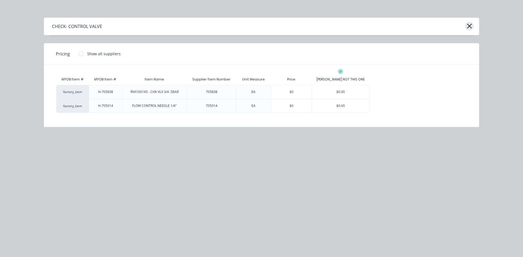
click at [471, 25] on icon "button" at bounding box center [469, 26] width 5 height 5
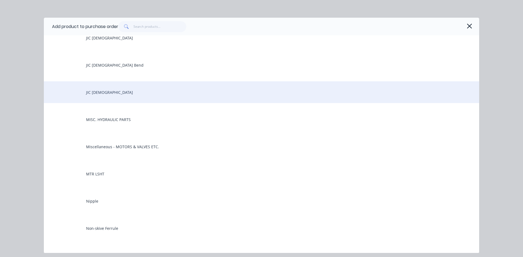
scroll to position [1171, 0]
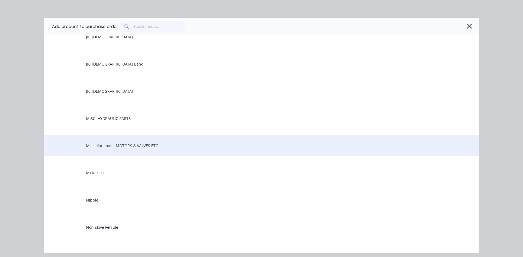
click at [138, 145] on div "Miscellaneous - MOTORS & VALVES ETC." at bounding box center [261, 146] width 435 height 22
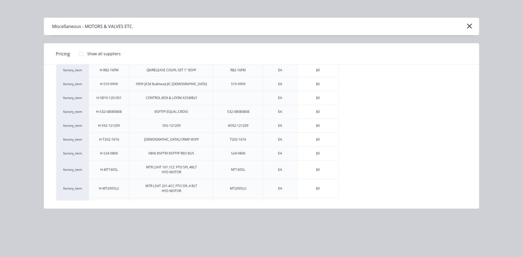
scroll to position [66, 0]
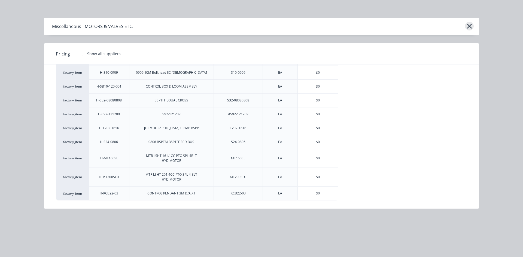
click at [468, 24] on icon "button" at bounding box center [469, 26] width 6 height 8
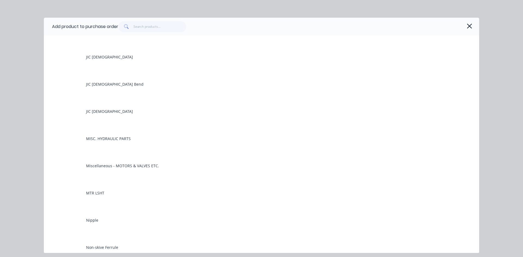
scroll to position [1144, 0]
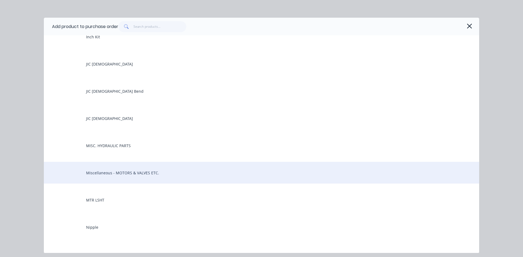
click at [132, 173] on div "Miscellaneous - MOTORS & VALVES ETC." at bounding box center [261, 173] width 435 height 22
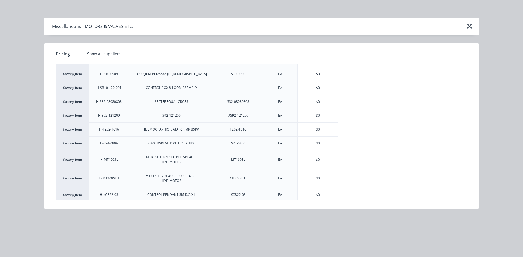
scroll to position [66, 0]
click at [472, 24] on button "button" at bounding box center [469, 26] width 9 height 9
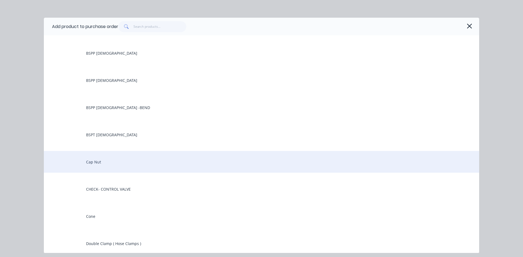
scroll to position [790, 0]
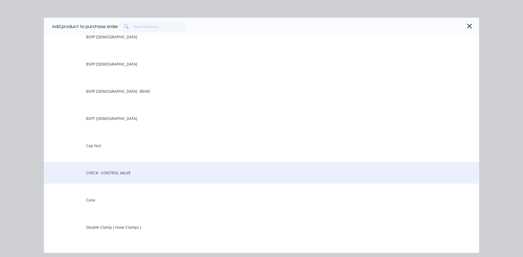
click at [127, 173] on div "CHECK- CONTROL VALVE" at bounding box center [261, 173] width 435 height 22
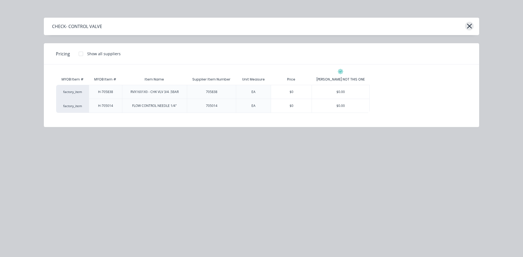
click at [468, 26] on icon "button" at bounding box center [469, 26] width 6 height 8
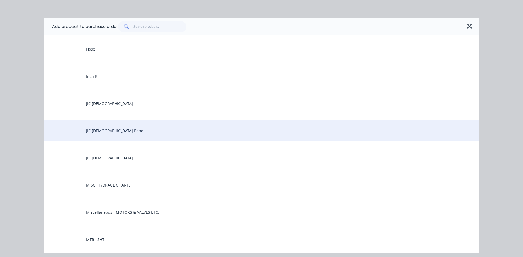
scroll to position [1116, 0]
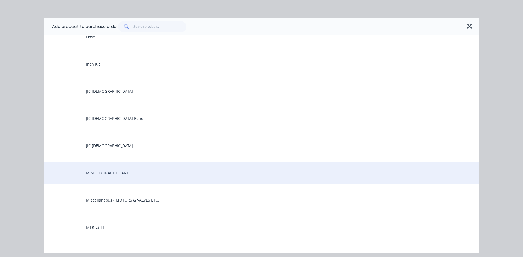
click at [114, 170] on div "MISC. HYDRAULIC PARTS" at bounding box center [261, 173] width 435 height 22
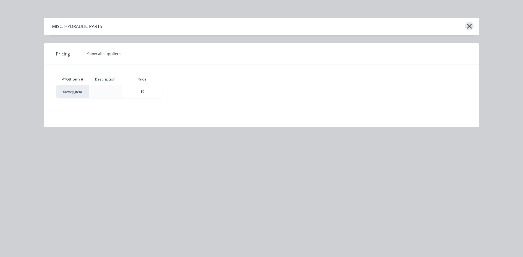
click at [471, 26] on icon "button" at bounding box center [469, 26] width 6 height 8
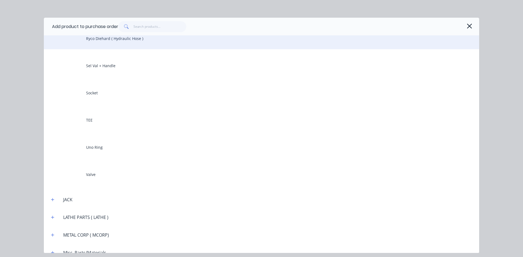
scroll to position [1634, 0]
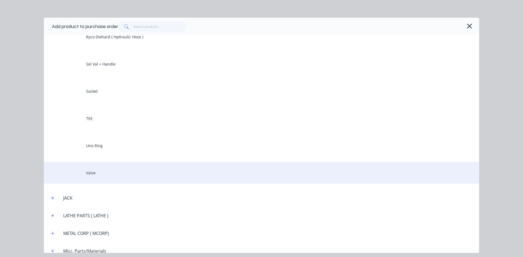
click at [101, 175] on div "Valve" at bounding box center [261, 173] width 435 height 22
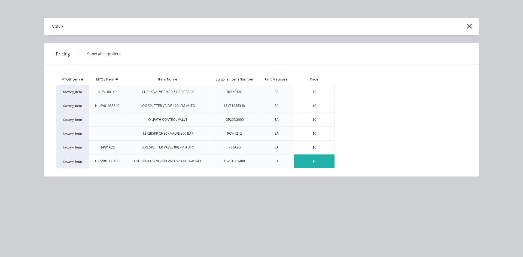
click at [315, 161] on div "$0" at bounding box center [314, 162] width 40 height 14
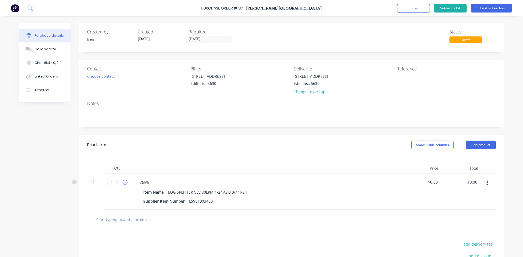
click at [123, 183] on icon at bounding box center [125, 182] width 5 height 5
click at [123, 182] on icon at bounding box center [125, 182] width 5 height 5
type input "3"
click at [480, 6] on button "Submit as Purchase" at bounding box center [491, 8] width 41 height 9
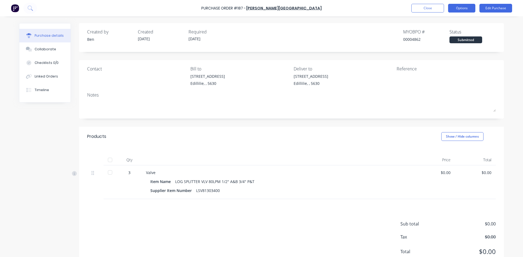
click at [466, 11] on button "Options" at bounding box center [461, 8] width 27 height 9
click at [486, 19] on div "Purchase details Collaborate Checklists 0/0 Linked Orders Timeline Created by […" at bounding box center [262, 120] width 496 height 230
click at [491, 9] on button "Edit Purchase" at bounding box center [495, 8] width 33 height 9
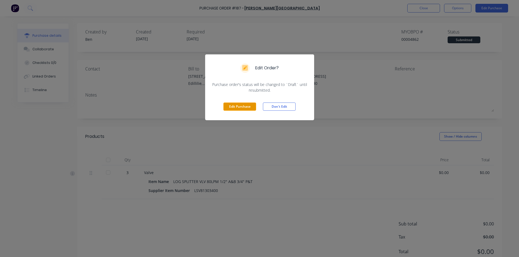
click at [242, 106] on button "Edit Purchase" at bounding box center [239, 107] width 33 height 8
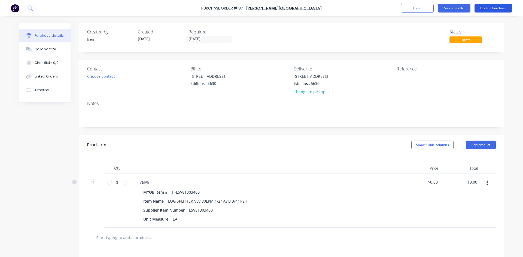
click at [491, 10] on button "Update Purchase" at bounding box center [493, 8] width 38 height 9
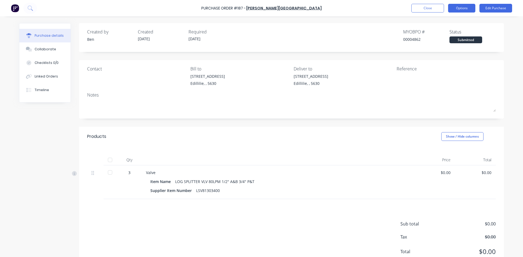
click at [467, 9] on button "Options" at bounding box center [461, 8] width 27 height 9
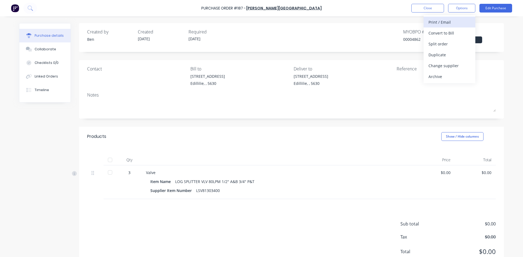
click at [443, 22] on div "Print / Email" at bounding box center [449, 22] width 42 height 8
click at [445, 43] on div "Without pricing" at bounding box center [449, 44] width 42 height 8
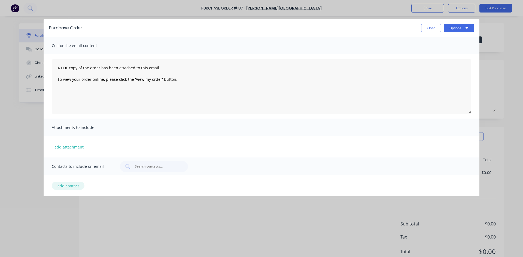
click at [68, 187] on button "add contact" at bounding box center [68, 186] width 33 height 8
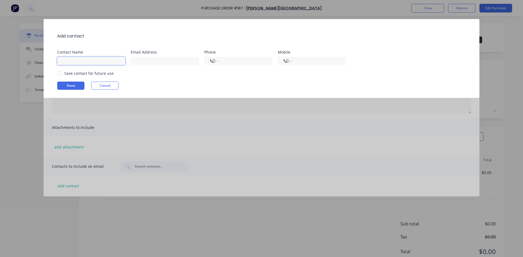
drag, startPoint x: 71, startPoint y: 60, endPoint x: 71, endPoint y: 68, distance: 7.9
click at [71, 61] on input at bounding box center [91, 61] width 68 height 8
type input "B"
type input "[PERSON_NAME]"
click at [140, 61] on input at bounding box center [165, 61] width 68 height 8
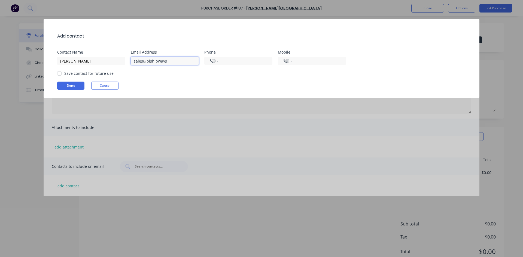
type input "[EMAIL_ADDRESS][DOMAIN_NAME]"
click at [295, 59] on div "International [GEOGRAPHIC_DATA] [GEOGRAPHIC_DATA] [GEOGRAPHIC_DATA] [GEOGRAPHIC…" at bounding box center [312, 61] width 68 height 8
click at [299, 61] on input "tel" at bounding box center [318, 61] width 44 height 6
click at [239, 59] on input "tel" at bounding box center [244, 61] width 44 height 6
drag, startPoint x: 73, startPoint y: 33, endPoint x: 253, endPoint y: 79, distance: 186.4
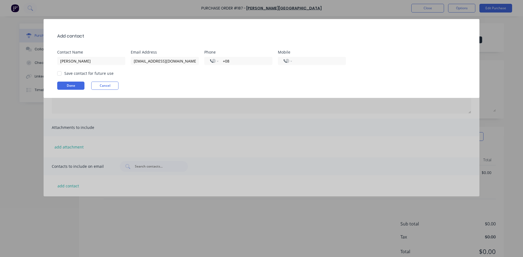
click at [253, 79] on div "Add contact Contact Name [PERSON_NAME] Email Address [EMAIL_ADDRESS][DOMAIN_NAM…" at bounding box center [262, 58] width 436 height 79
drag, startPoint x: 233, startPoint y: 62, endPoint x: 226, endPoint y: 61, distance: 6.9
click at [227, 61] on input "+08" at bounding box center [244, 61] width 44 height 6
click at [301, 61] on input "tel" at bounding box center [318, 61] width 44 height 6
drag, startPoint x: 230, startPoint y: 61, endPoint x: 233, endPoint y: 62, distance: 3.2
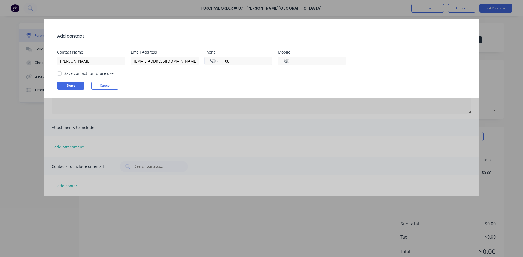
click at [233, 62] on input "+08" at bounding box center [244, 61] width 44 height 6
type input "+0"
click at [218, 63] on select "International [GEOGRAPHIC_DATA] [GEOGRAPHIC_DATA] [GEOGRAPHIC_DATA] [GEOGRAPHIC…" at bounding box center [214, 61] width 8 height 8
select select "AU"
click at [210, 57] on select "International [GEOGRAPHIC_DATA] [GEOGRAPHIC_DATA] [GEOGRAPHIC_DATA] [GEOGRAPHIC…" at bounding box center [214, 61] width 8 height 8
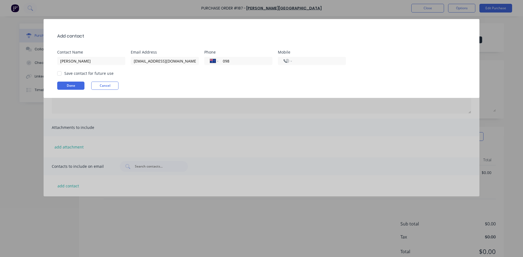
click at [37, 7] on div "Add contact Contact Name [PERSON_NAME] Email Address [EMAIL_ADDRESS][DOMAIN_NAM…" at bounding box center [261, 128] width 523 height 257
click at [231, 61] on input "098" at bounding box center [244, 61] width 44 height 6
type input "[PHONE_NUMBER]"
drag, startPoint x: 276, startPoint y: 83, endPoint x: 288, endPoint y: 69, distance: 18.3
click at [277, 82] on div "Done Cancel" at bounding box center [264, 86] width 414 height 8
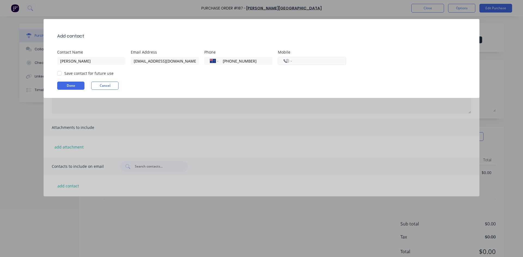
click at [304, 61] on input "tel" at bounding box center [318, 61] width 44 height 6
click at [289, 62] on select "International [GEOGRAPHIC_DATA] [GEOGRAPHIC_DATA] [GEOGRAPHIC_DATA] [GEOGRAPHIC…" at bounding box center [287, 61] width 8 height 8
select select "AU"
click at [283, 57] on select "International [GEOGRAPHIC_DATA] [GEOGRAPHIC_DATA] [GEOGRAPHIC_DATA] [GEOGRAPHIC…" at bounding box center [287, 61] width 8 height 8
click at [59, 74] on div at bounding box center [59, 73] width 11 height 11
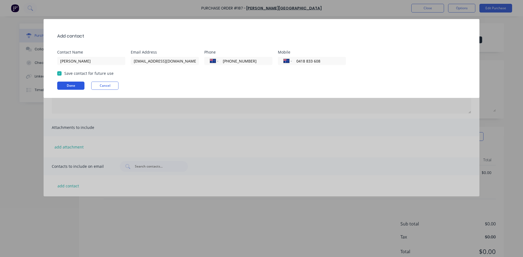
type input "0418 833 608"
click at [65, 85] on button "Done" at bounding box center [70, 86] width 27 height 8
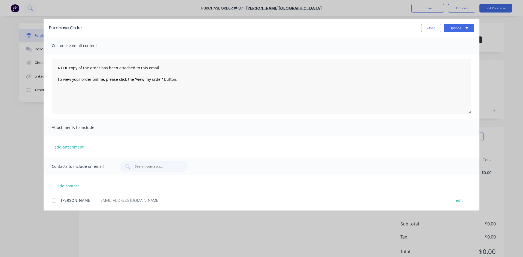
click at [54, 201] on div at bounding box center [53, 200] width 11 height 11
click at [457, 29] on button "Options" at bounding box center [459, 28] width 30 height 9
click at [435, 63] on div "Email" at bounding box center [448, 64] width 42 height 8
click at [435, 29] on button "Close" at bounding box center [431, 28] width 20 height 9
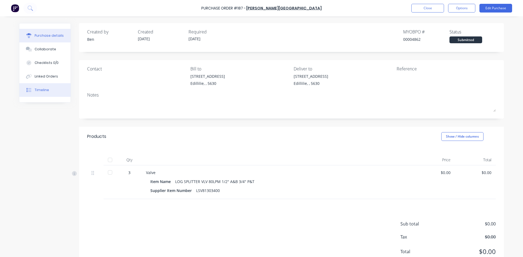
click at [38, 92] on div "Timeline" at bounding box center [42, 90] width 14 height 5
